Goal: Information Seeking & Learning: Learn about a topic

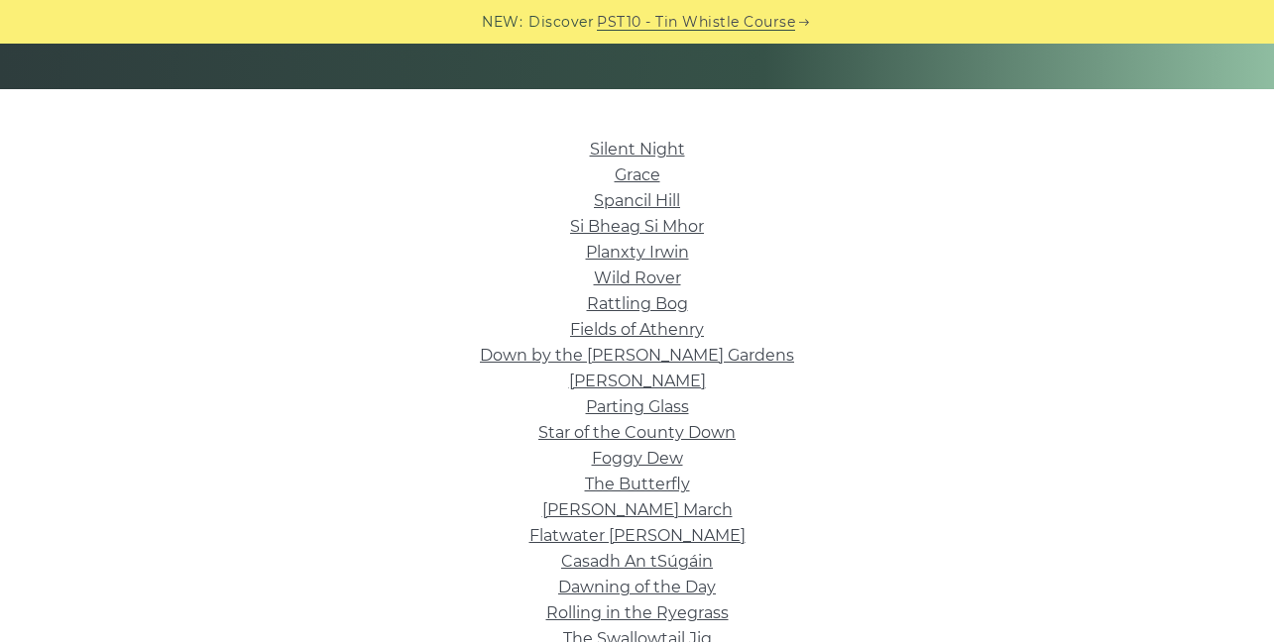
scroll to position [437, 0]
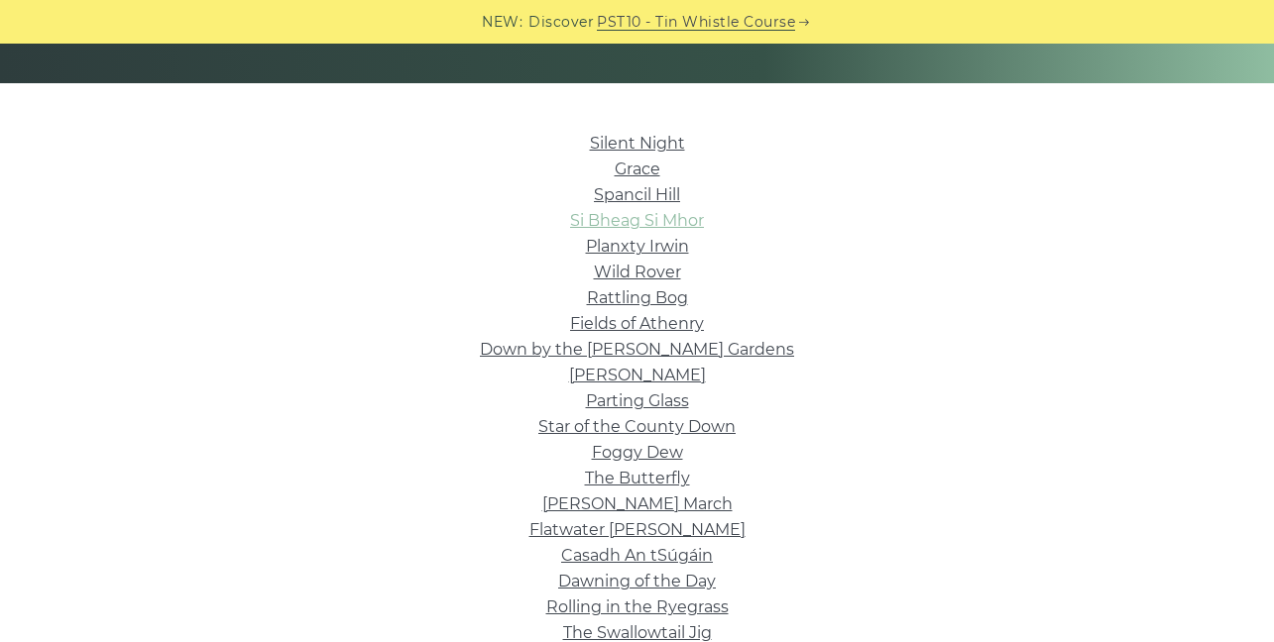
click at [652, 223] on link "Si­ Bheag Si­ Mhor" at bounding box center [637, 220] width 134 height 19
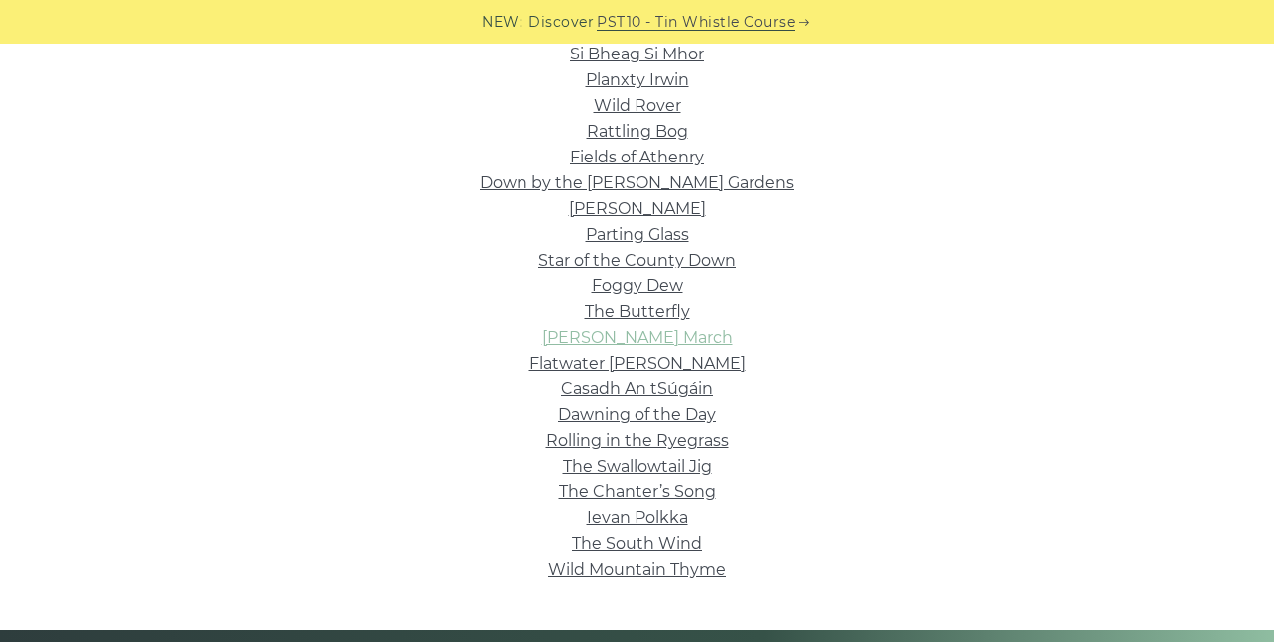
scroll to position [608, 0]
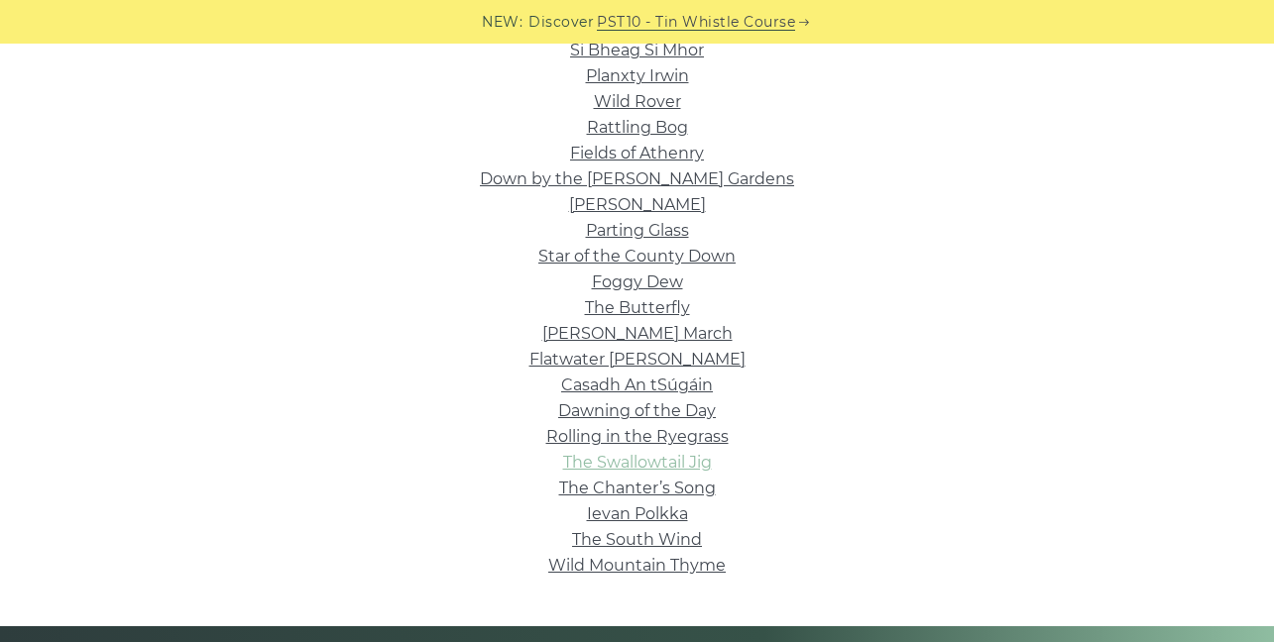
click at [623, 463] on link "The Swallowtail Jig" at bounding box center [637, 462] width 149 height 19
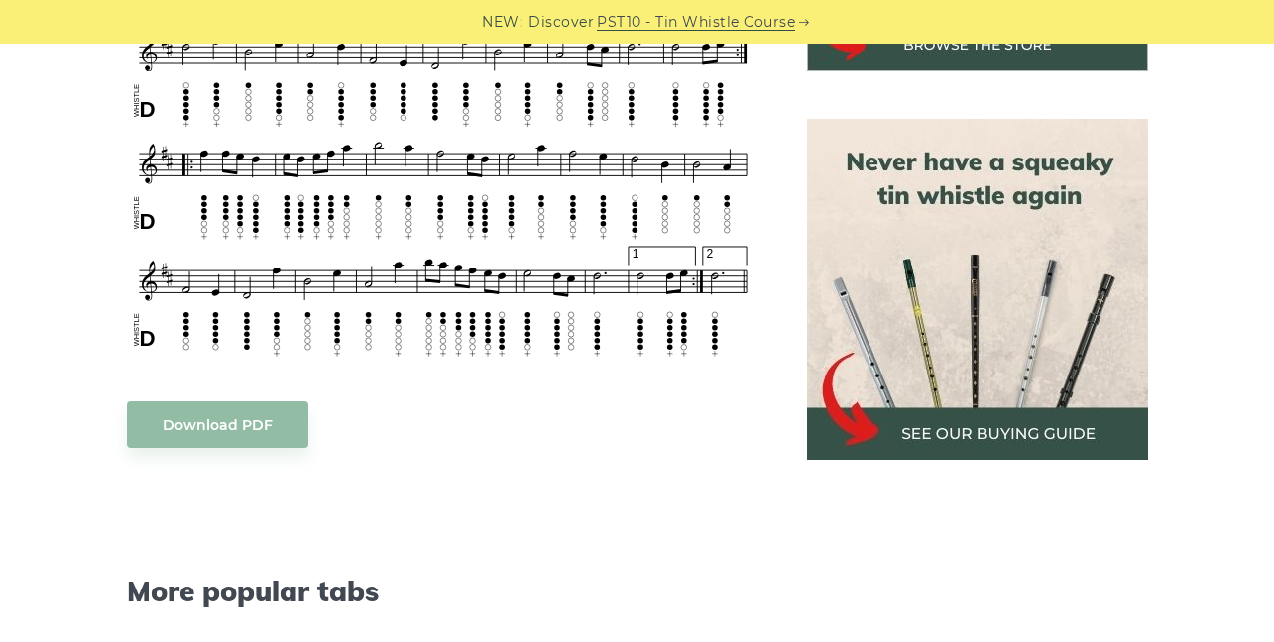
scroll to position [841, 0]
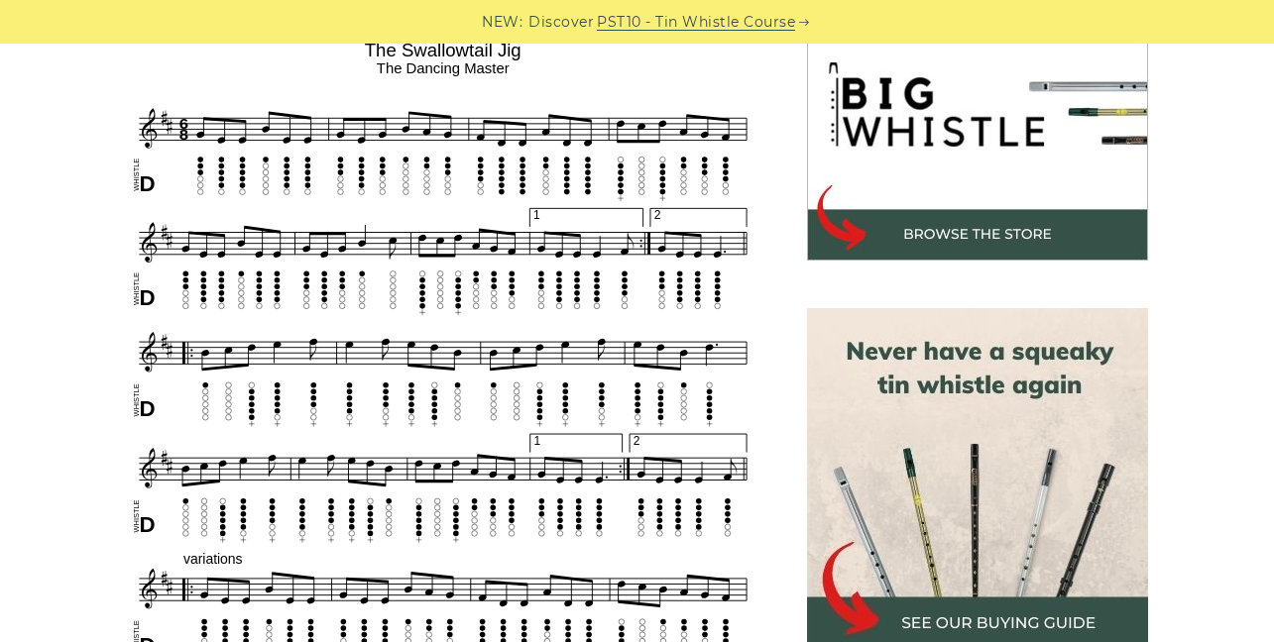
scroll to position [650, 0]
